Goal: Complete application form

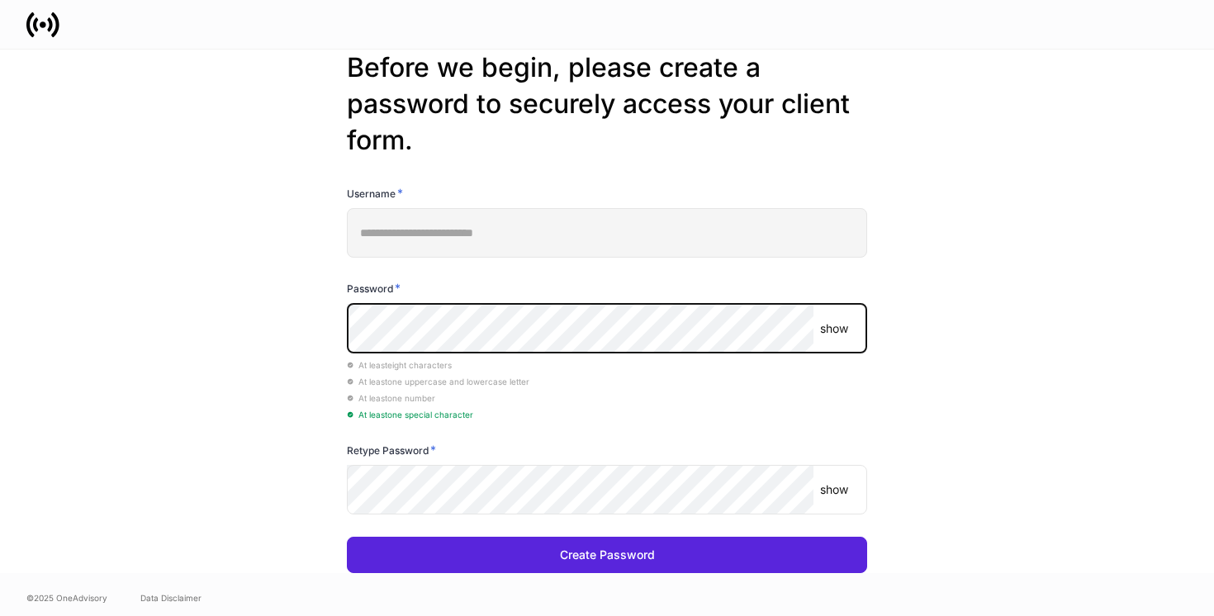
click at [842, 334] on p "show" at bounding box center [834, 328] width 28 height 17
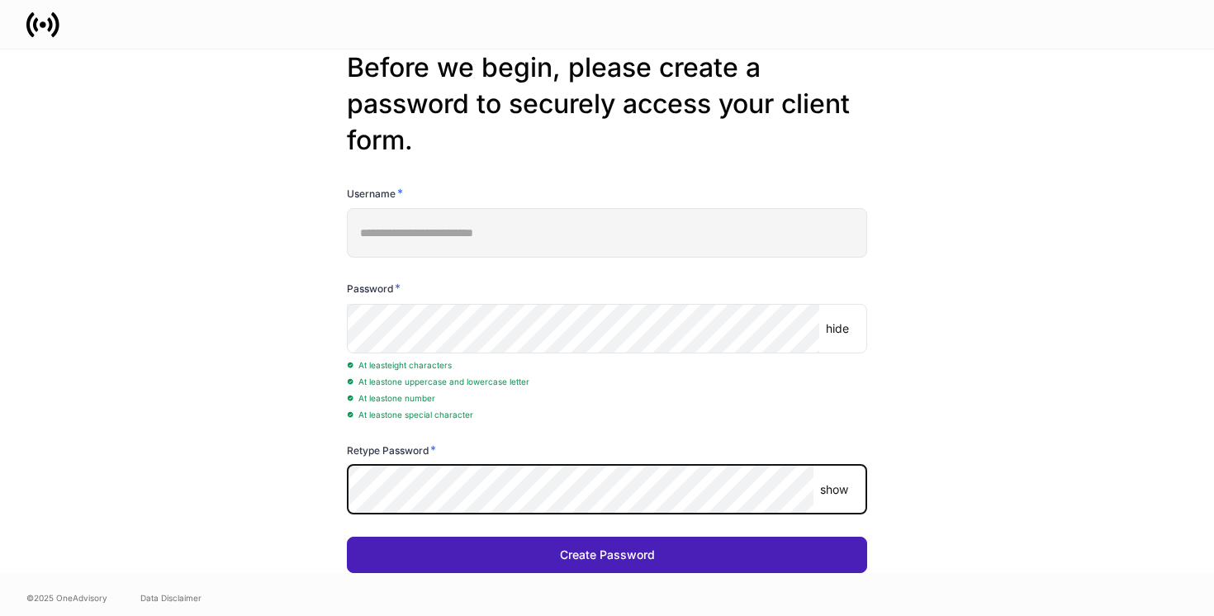
click at [689, 558] on button "Create Password" at bounding box center [607, 555] width 520 height 36
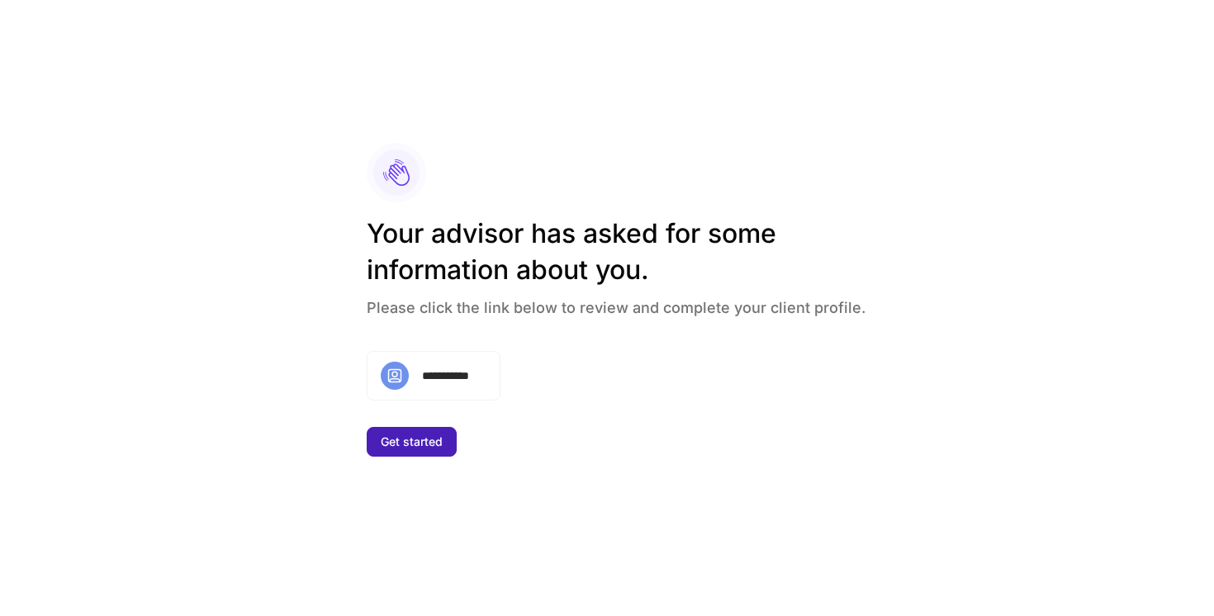
click at [433, 449] on button "Get started" at bounding box center [412, 442] width 90 height 30
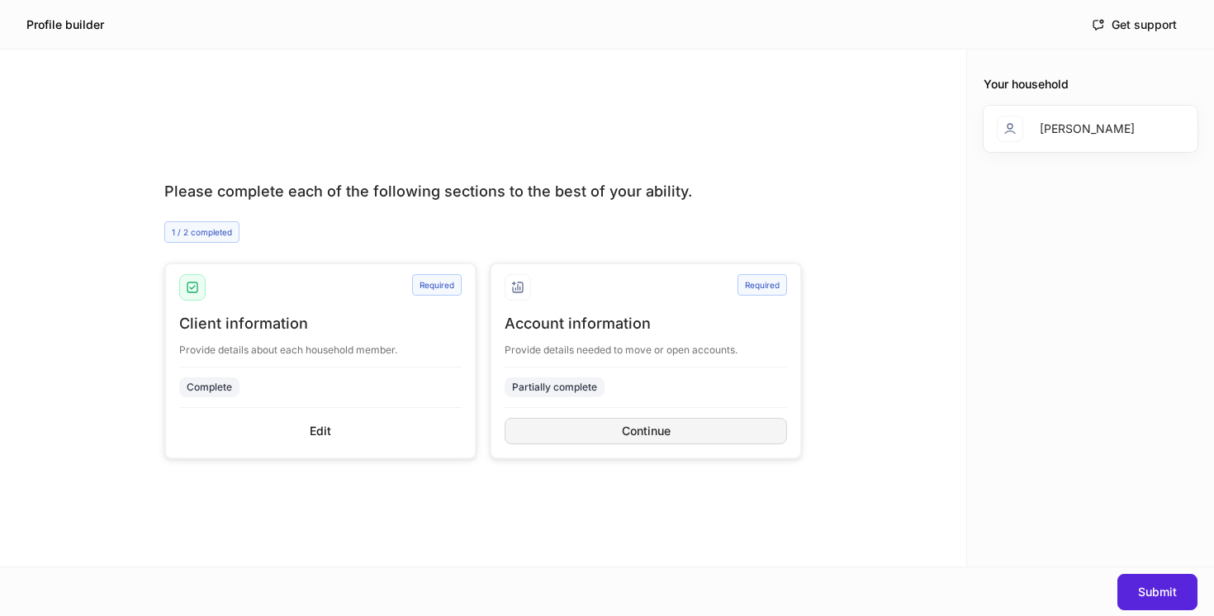
click at [722, 434] on button "Continue" at bounding box center [646, 431] width 282 height 26
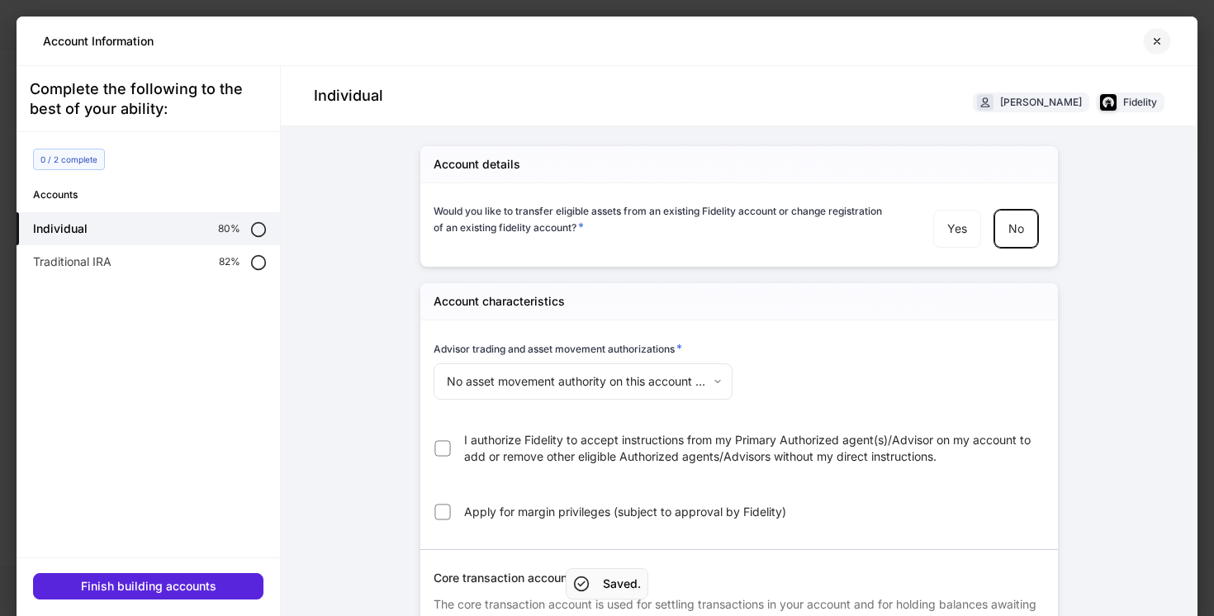
click at [1156, 42] on icon "button" at bounding box center [1156, 41] width 13 height 13
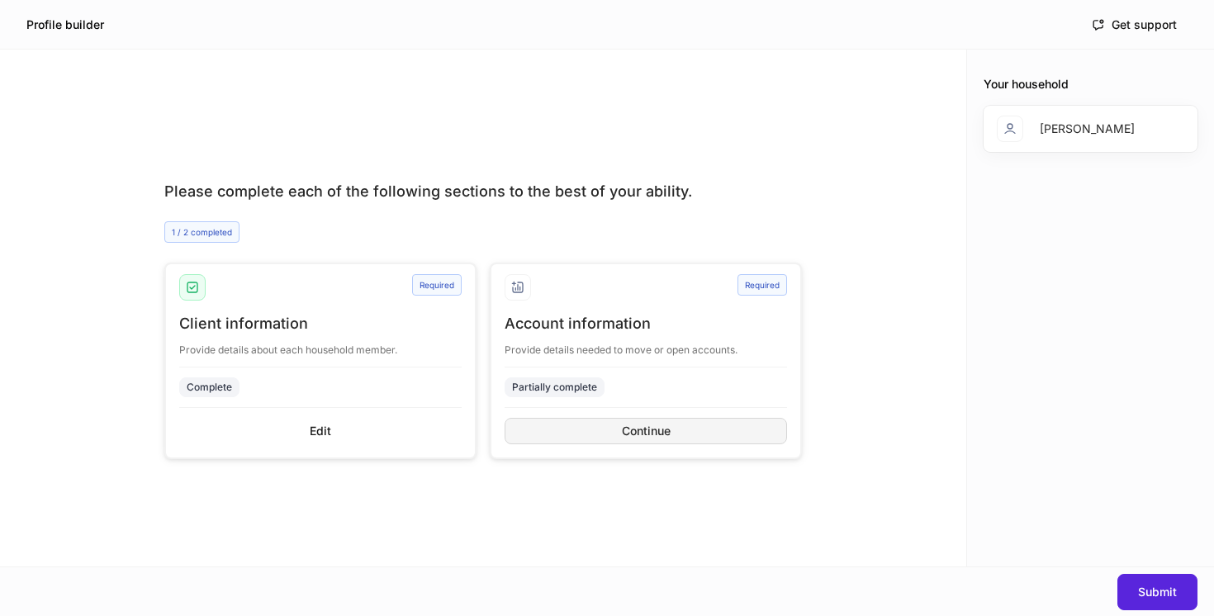
click at [630, 433] on div "Continue" at bounding box center [646, 431] width 49 height 12
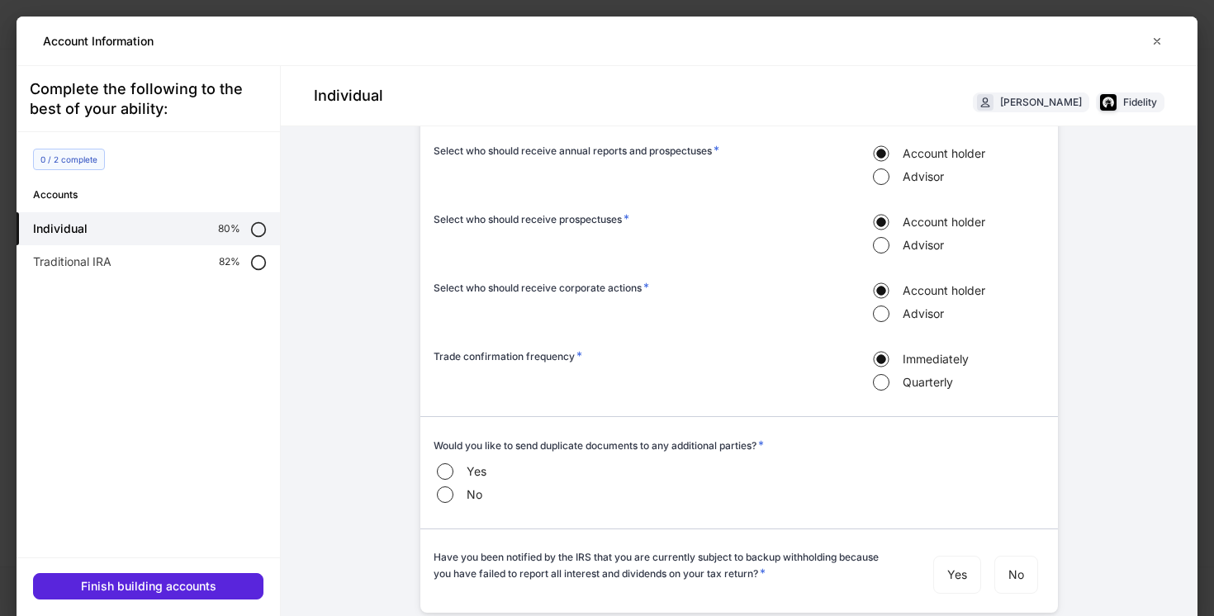
scroll to position [50, 0]
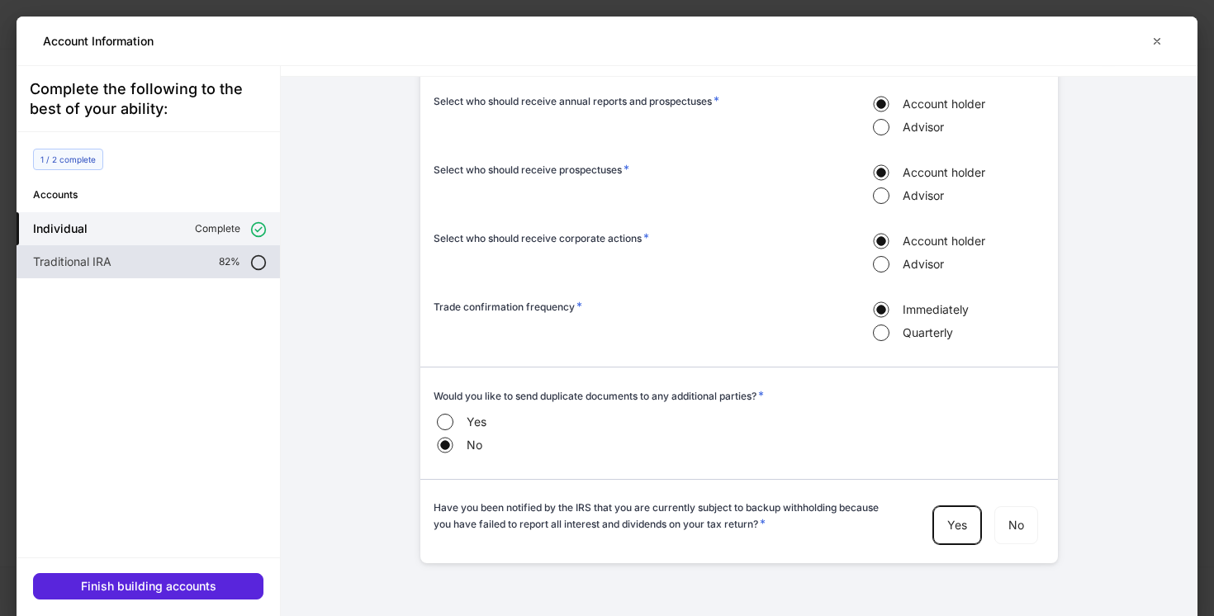
click at [229, 263] on p "82%" at bounding box center [229, 261] width 21 height 13
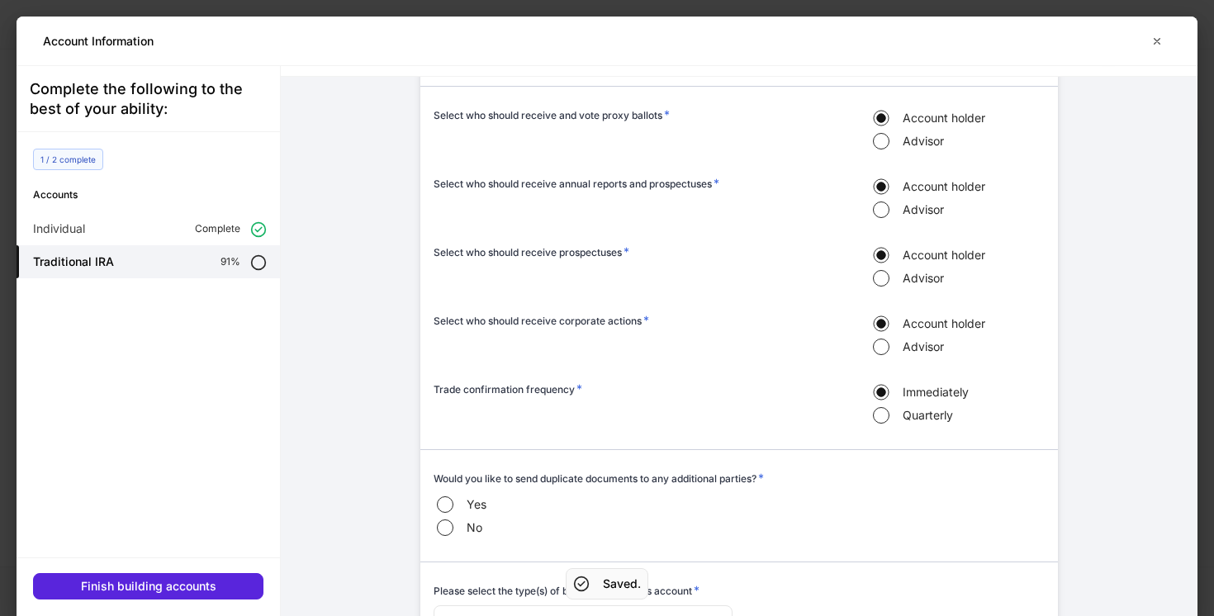
scroll to position [825, 0]
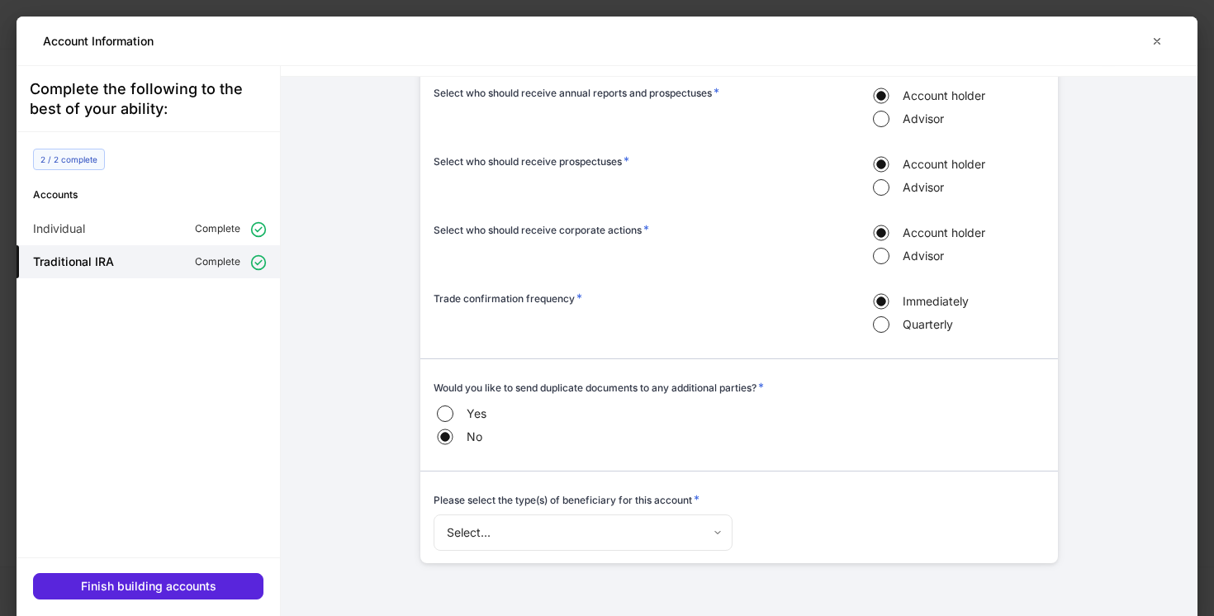
click at [492, 529] on body "Profile builder Get support Please complete each of the following sections to t…" at bounding box center [607, 308] width 1214 height 616
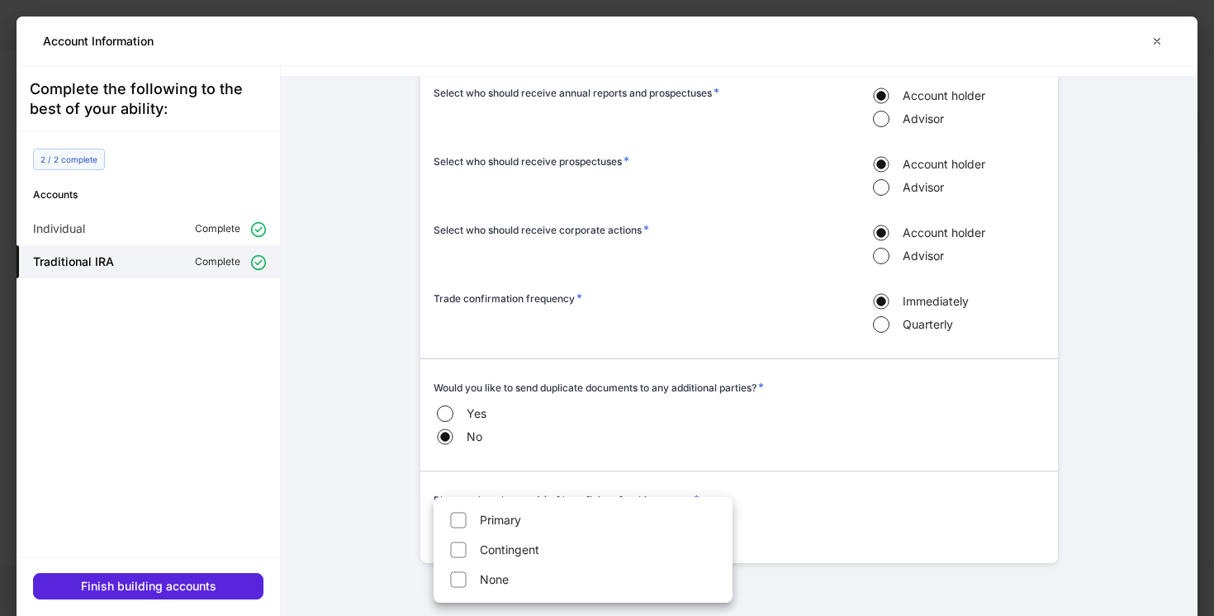
click at [486, 576] on li "None" at bounding box center [583, 580] width 292 height 26
type input "****"
click at [184, 586] on div at bounding box center [607, 308] width 1214 height 616
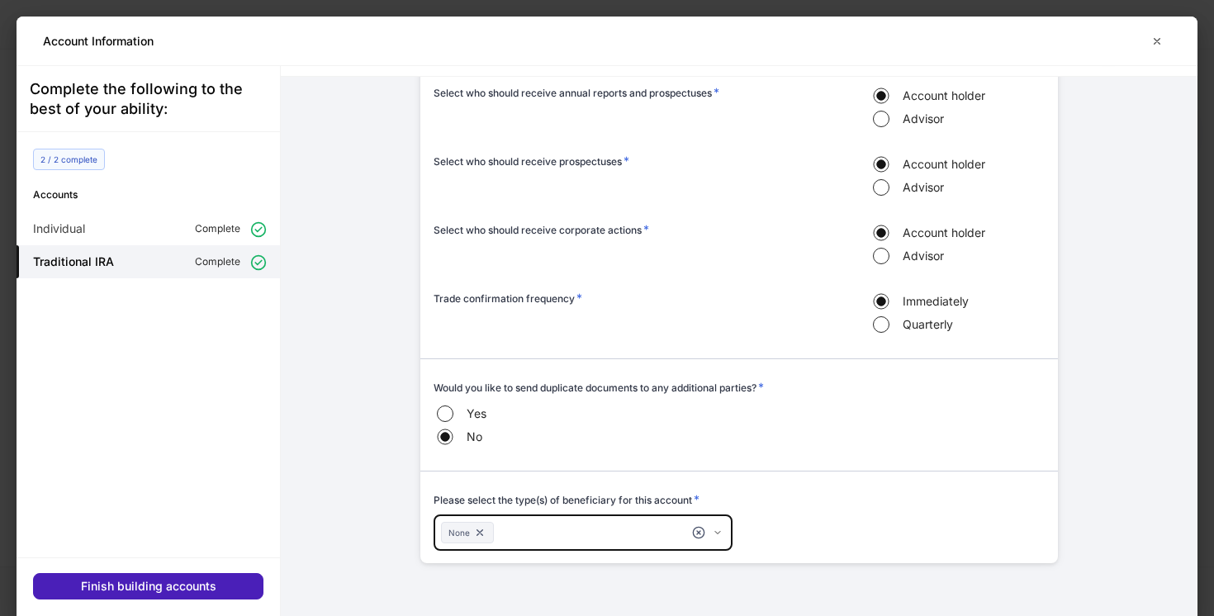
click at [193, 584] on div "Finish building accounts" at bounding box center [148, 587] width 135 height 12
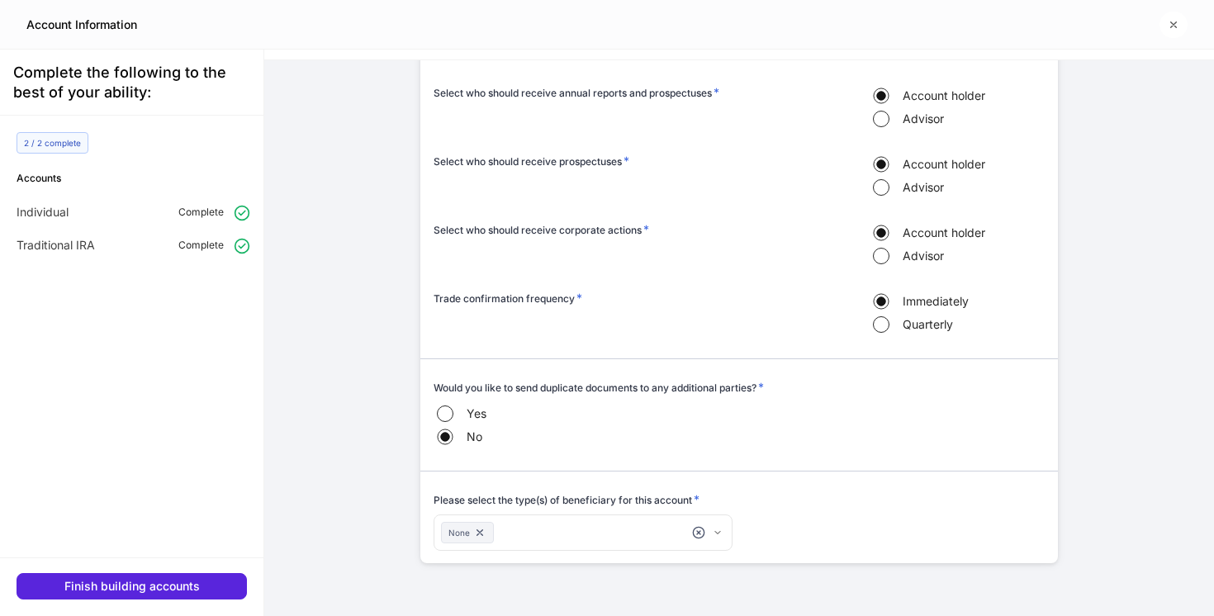
scroll to position [809, 0]
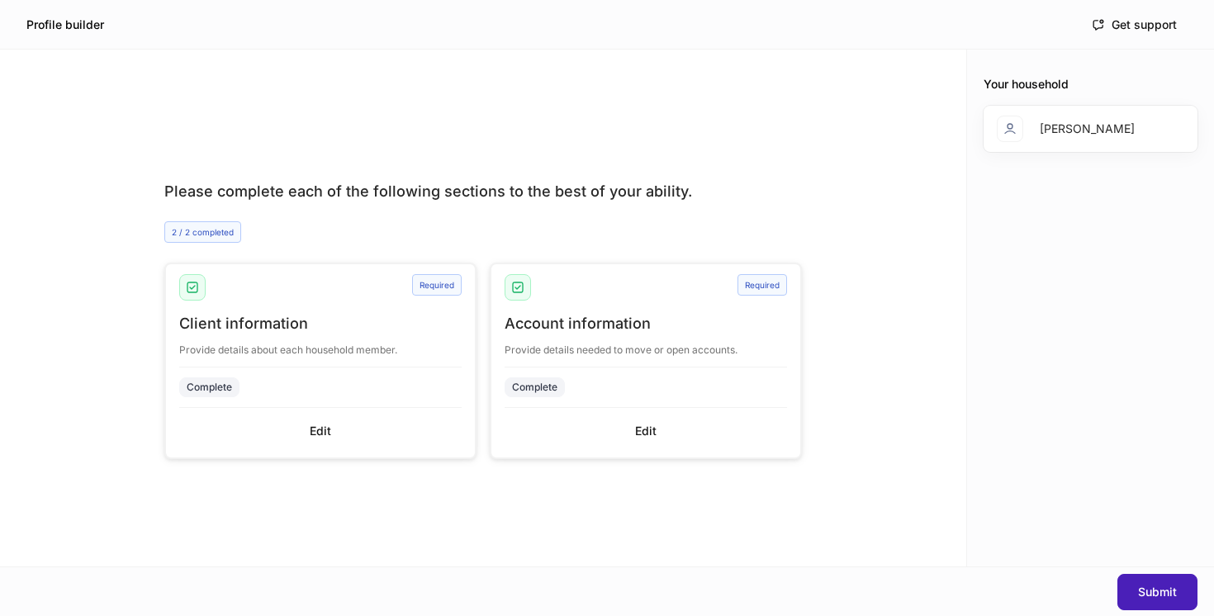
click at [1155, 583] on button "Submit" at bounding box center [1157, 592] width 80 height 36
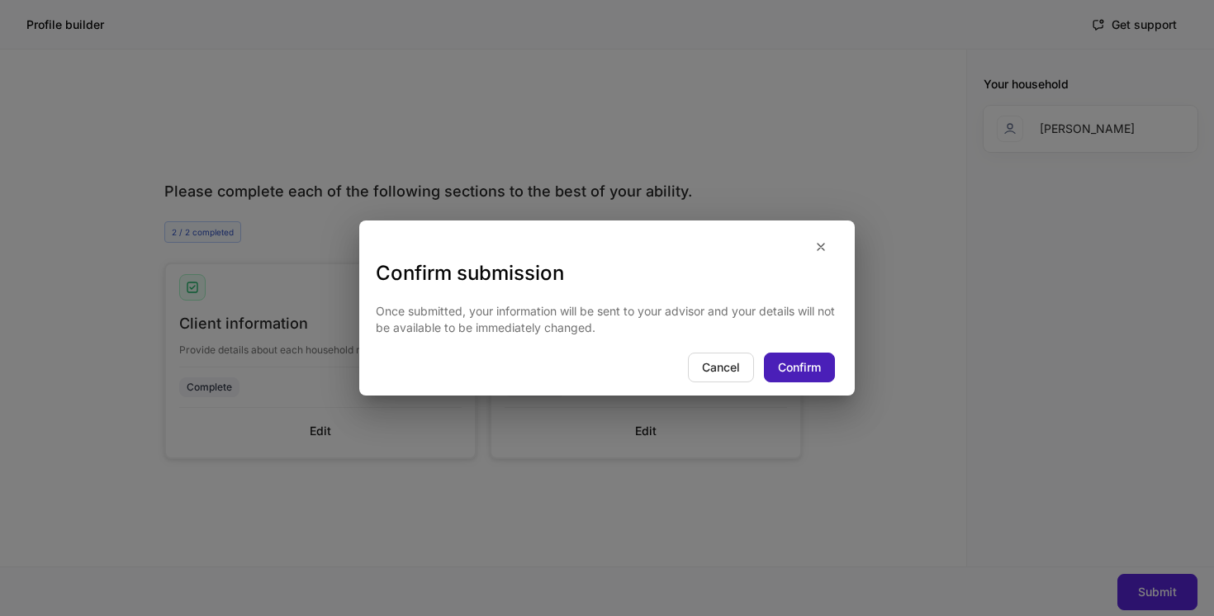
click at [791, 370] on div "Confirm" at bounding box center [799, 368] width 43 height 12
